Goal: Task Accomplishment & Management: Use online tool/utility

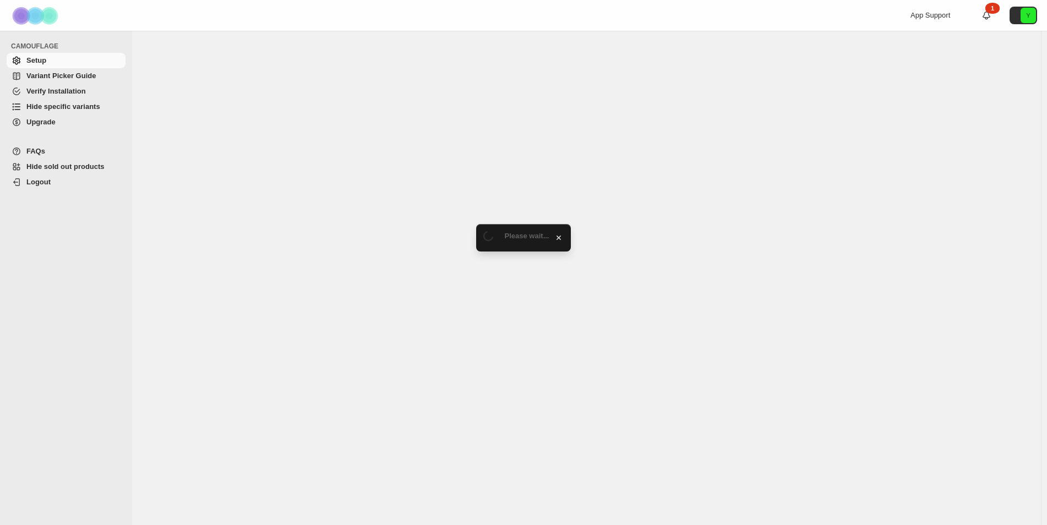
select select "******"
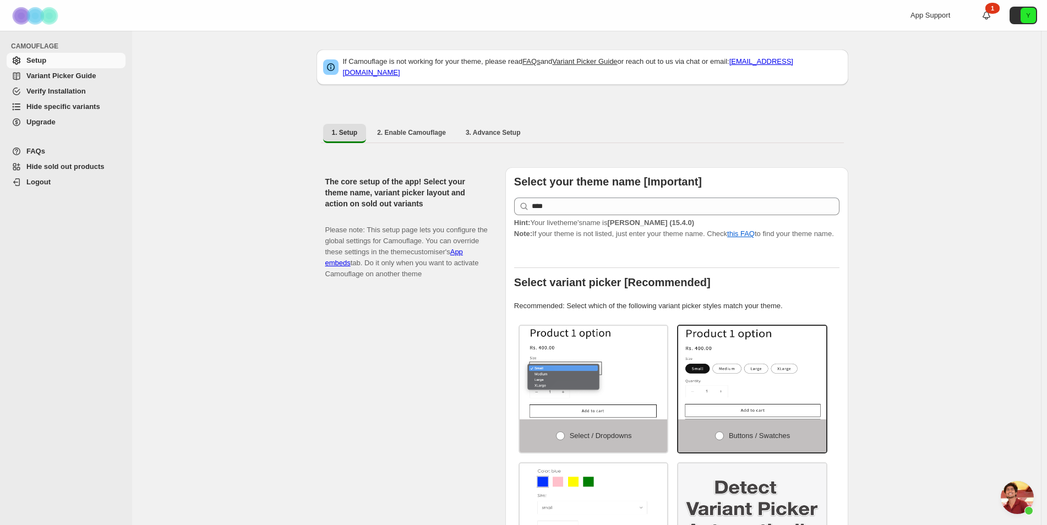
scroll to position [2558, 0]
click at [80, 106] on span "Hide specific variants" at bounding box center [63, 106] width 74 height 8
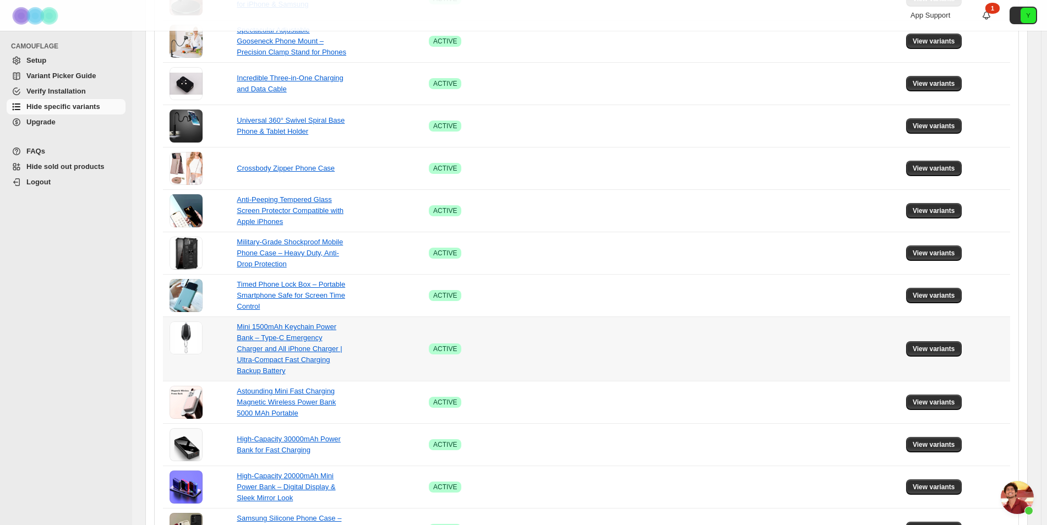
scroll to position [627, 0]
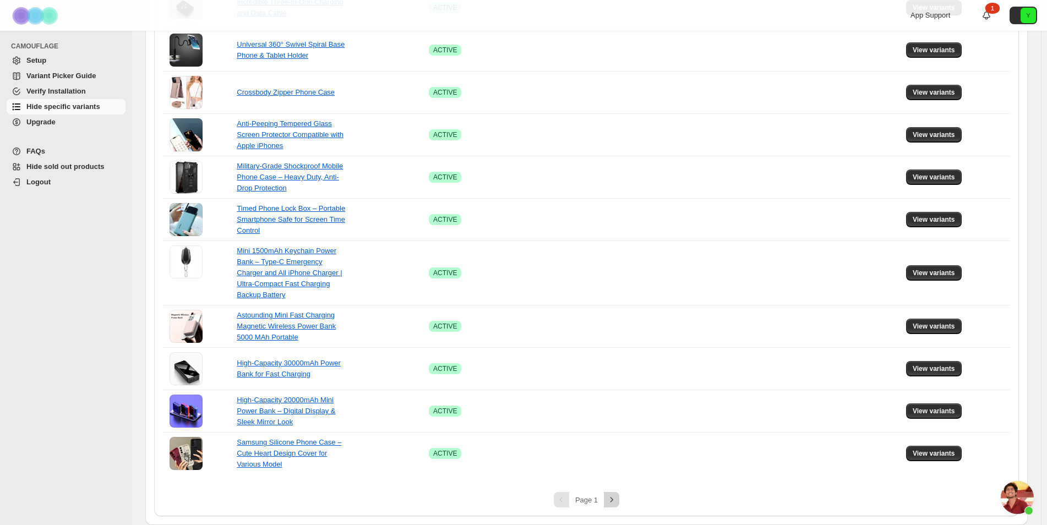
click at [610, 500] on icon "Next" at bounding box center [611, 499] width 11 height 11
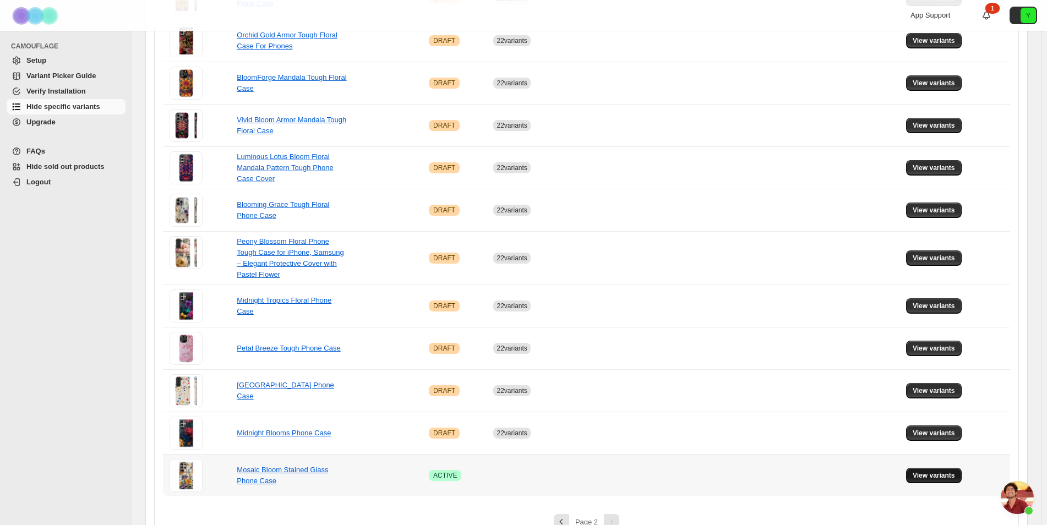
click at [927, 471] on span "View variants" at bounding box center [933, 475] width 42 height 9
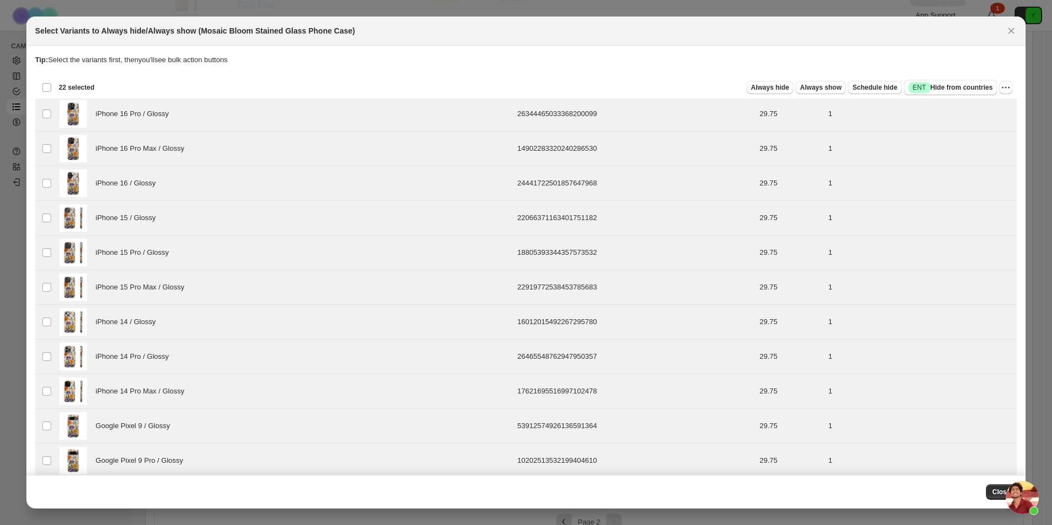
click at [764, 86] on span "Always hide" at bounding box center [770, 87] width 38 height 9
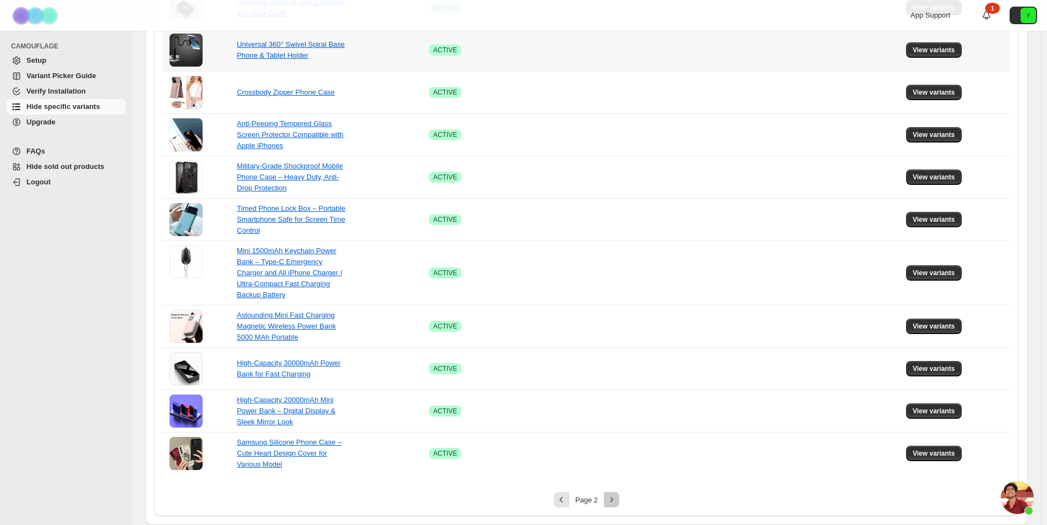
click at [614, 496] on icon "Next" at bounding box center [611, 499] width 11 height 11
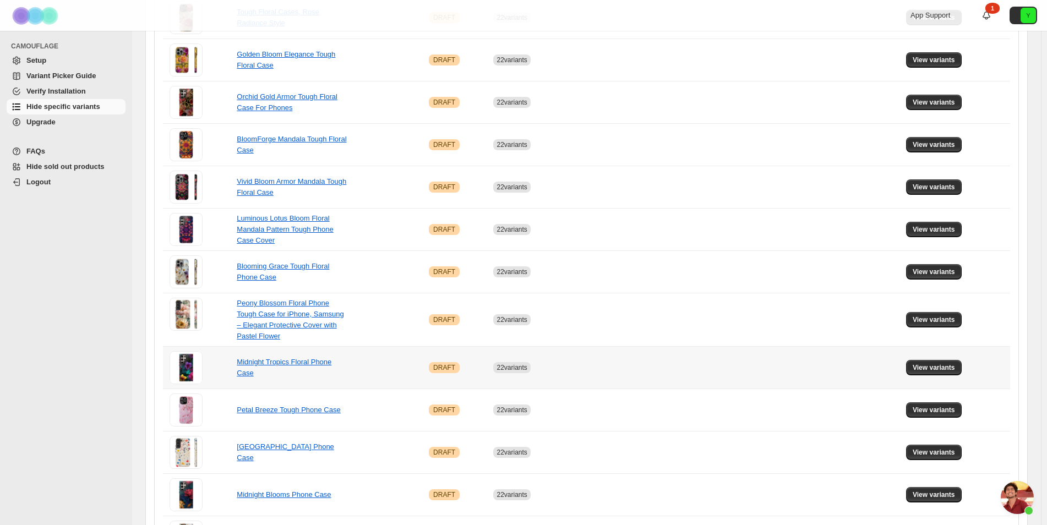
scroll to position [638, 0]
